Goal: Transaction & Acquisition: Purchase product/service

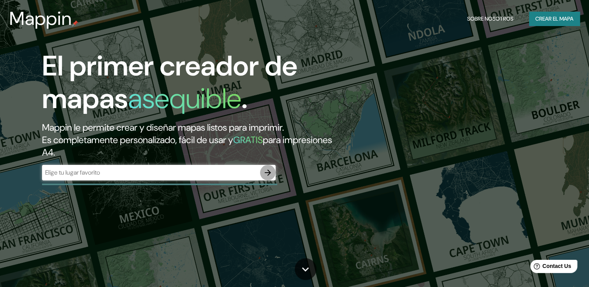
click at [267, 172] on icon "button" at bounding box center [267, 172] width 9 height 9
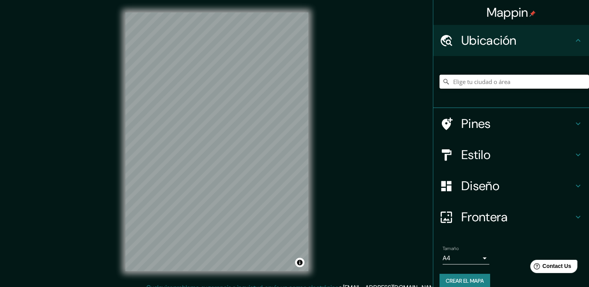
click at [502, 83] on input "Elige tu ciudad o área" at bounding box center [515, 82] width 150 height 14
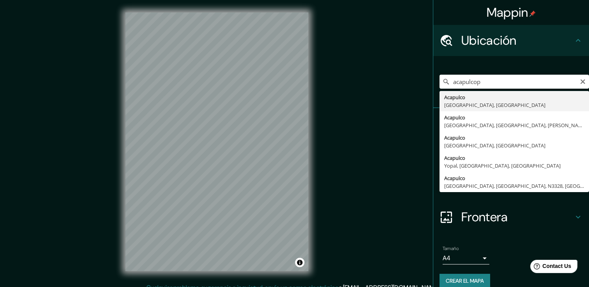
type input "Acapulco, [GEOGRAPHIC_DATA], [GEOGRAPHIC_DATA]"
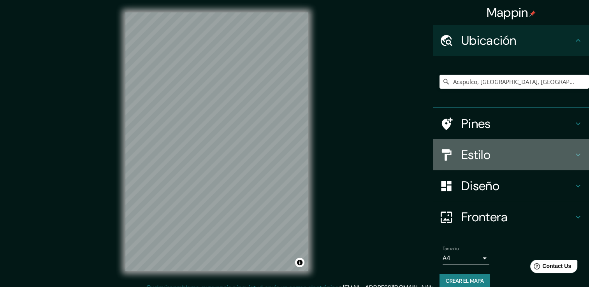
click at [535, 158] on h4 "Estilo" at bounding box center [517, 155] width 112 height 16
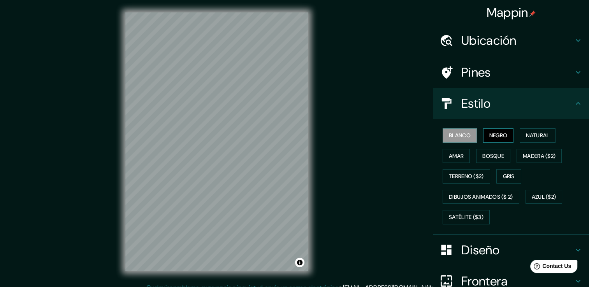
click at [498, 139] on font "Negro" at bounding box center [498, 136] width 18 height 10
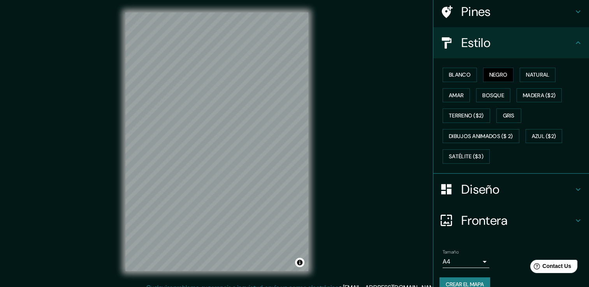
scroll to position [73, 0]
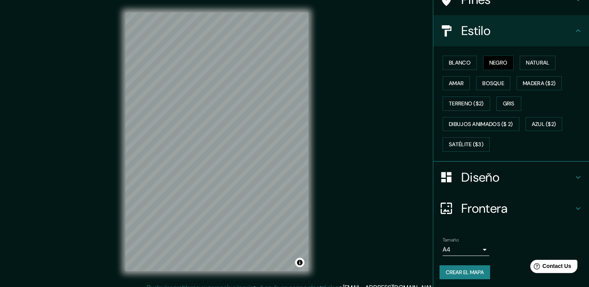
click at [472, 252] on body "Mappin Ubicación Acapulco, [GEOGRAPHIC_DATA], [GEOGRAPHIC_DATA] Pines Estilo Bl…" at bounding box center [294, 143] width 589 height 287
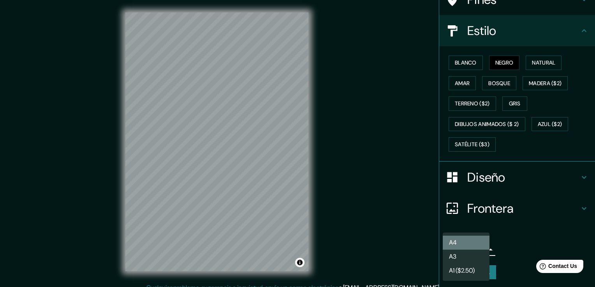
click at [471, 243] on li "A4" at bounding box center [466, 243] width 47 height 14
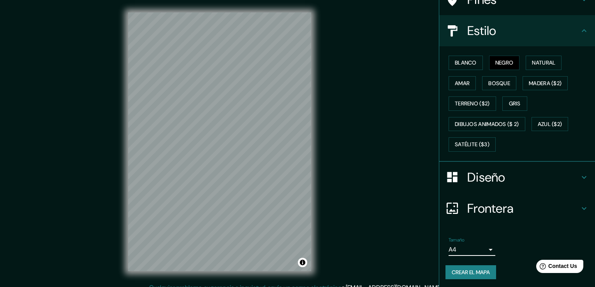
click at [472, 245] on body "Mappin Ubicación Acapulco, [GEOGRAPHIC_DATA], [GEOGRAPHIC_DATA] Pines Estilo Bl…" at bounding box center [297, 143] width 595 height 287
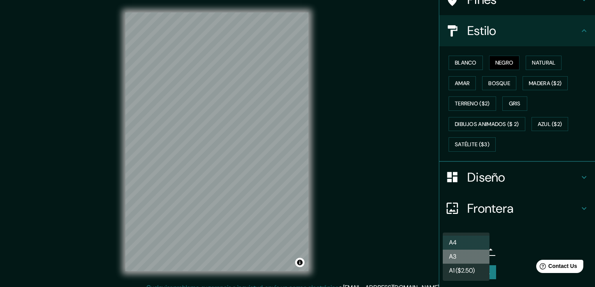
click at [467, 259] on li "A3" at bounding box center [466, 257] width 47 height 14
click at [461, 245] on body "Mappin Ubicación Acapulco, [GEOGRAPHIC_DATA], [GEOGRAPHIC_DATA] Pines Estilo Bl…" at bounding box center [297, 143] width 595 height 287
click at [462, 242] on li "A4" at bounding box center [466, 243] width 47 height 14
type input "single"
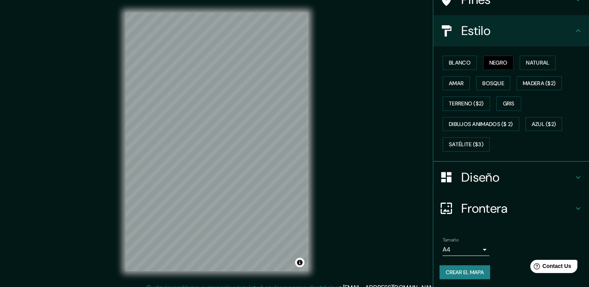
click at [343, 44] on div "Mappin Ubicación Acapulco, [GEOGRAPHIC_DATA], [GEOGRAPHIC_DATA] Pines Estilo Bl…" at bounding box center [294, 148] width 589 height 296
click at [459, 83] on button "Amar" at bounding box center [456, 83] width 27 height 14
click at [535, 62] on font "Natural" at bounding box center [537, 63] width 23 height 10
click at [503, 100] on font "Gris" at bounding box center [509, 104] width 12 height 10
click at [497, 83] on font "Bosque" at bounding box center [493, 84] width 22 height 10
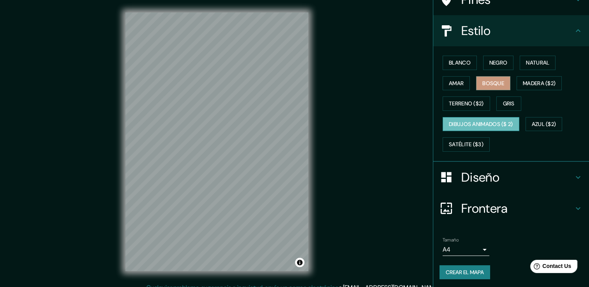
click at [476, 121] on font "Dibujos animados ($ 2)" at bounding box center [481, 125] width 64 height 10
